Goal: Consume media (video, audio)

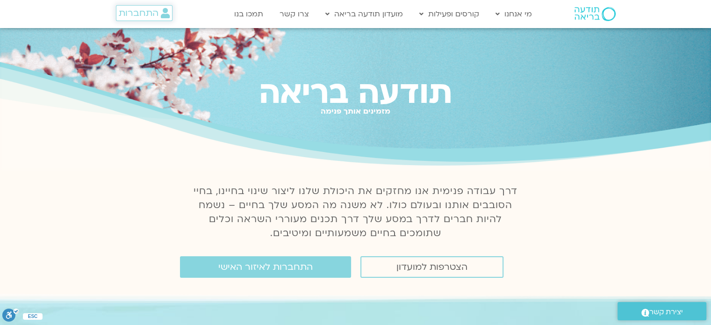
click at [147, 14] on span "התחברות" at bounding box center [139, 13] width 40 height 10
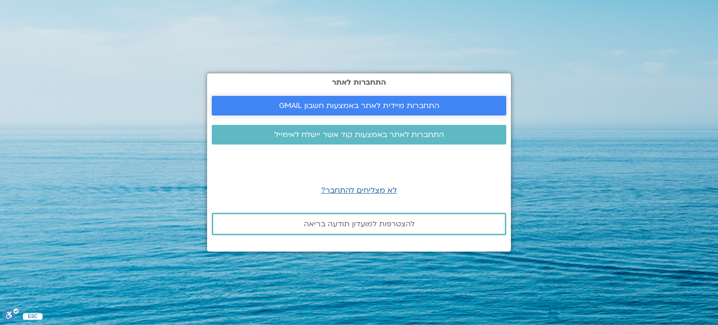
click at [288, 108] on span "התחברות מיידית לאתר באמצעות חשבון GMAIL" at bounding box center [359, 105] width 160 height 8
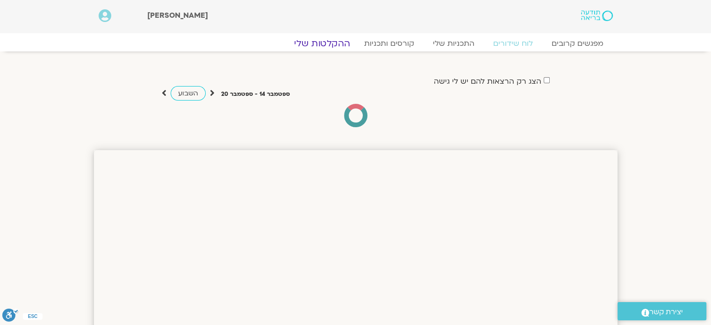
click at [322, 43] on link "ההקלטות שלי" at bounding box center [322, 43] width 78 height 11
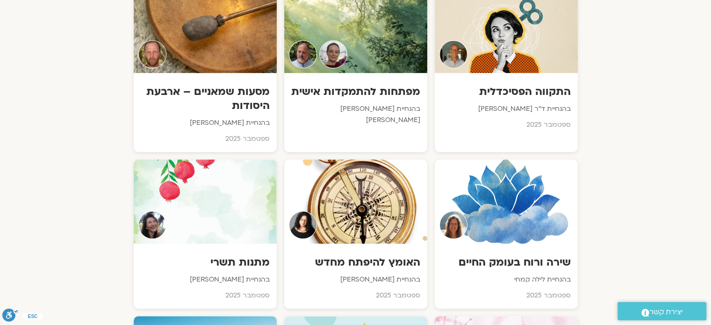
scroll to position [566, 0]
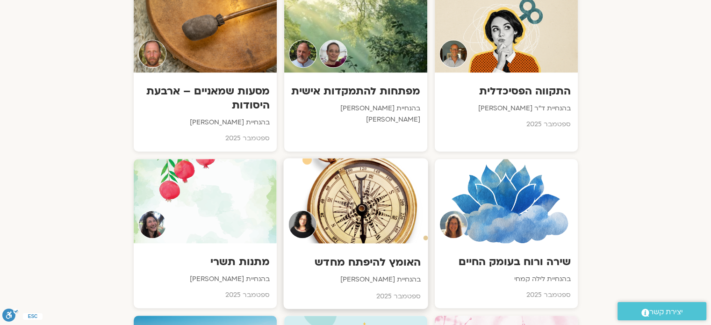
click at [370, 207] on div at bounding box center [355, 200] width 144 height 85
